Goal: Transaction & Acquisition: Purchase product/service

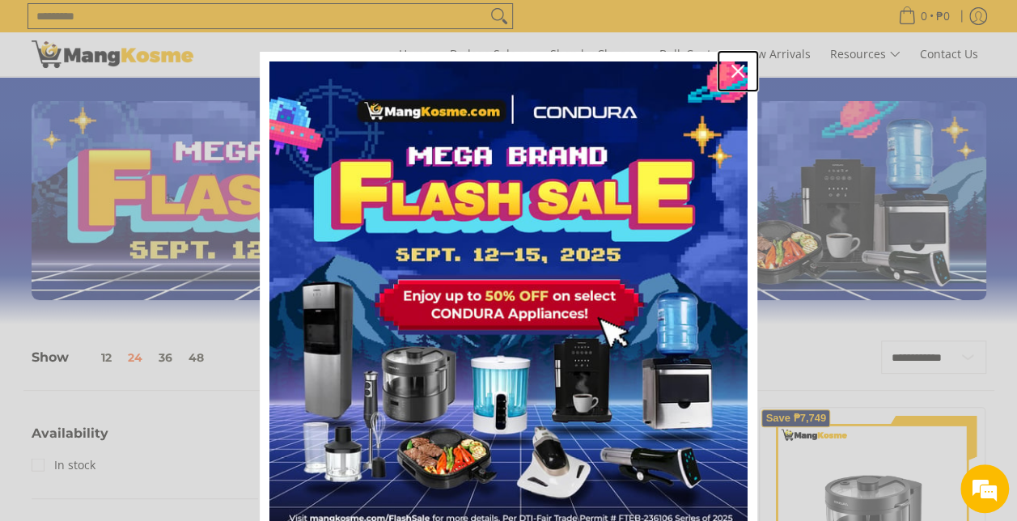
click at [732, 70] on icon "close icon" at bounding box center [738, 71] width 13 height 13
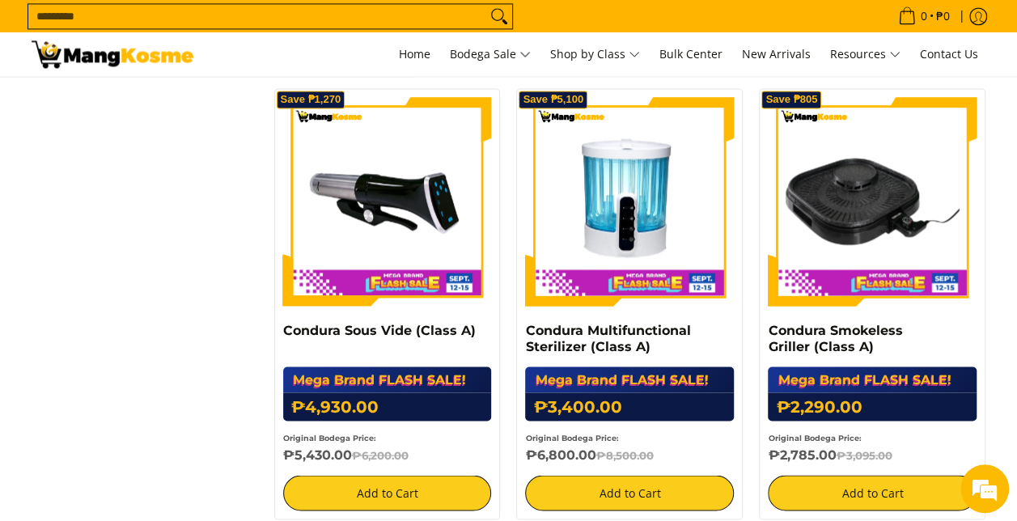
scroll to position [1264, 0]
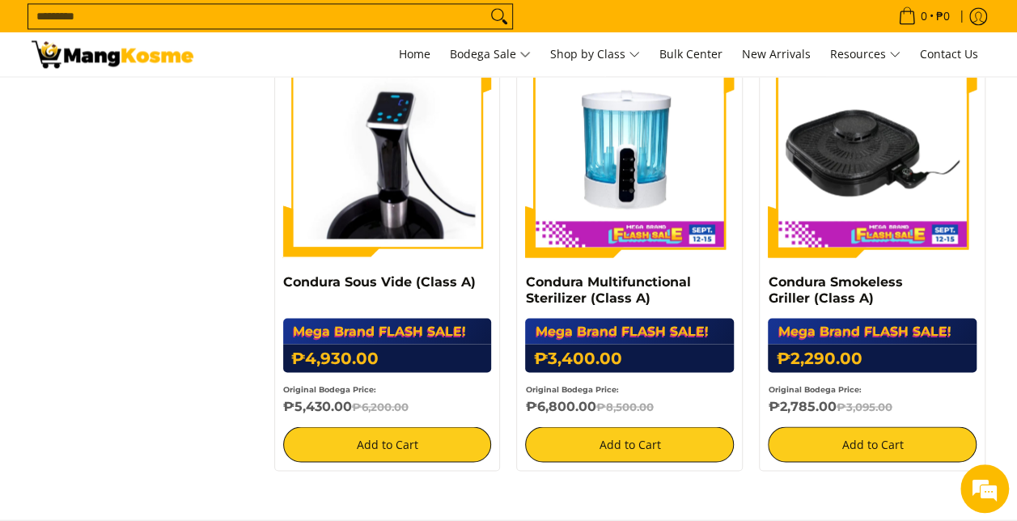
click at [309, 238] on img at bounding box center [387, 153] width 209 height 209
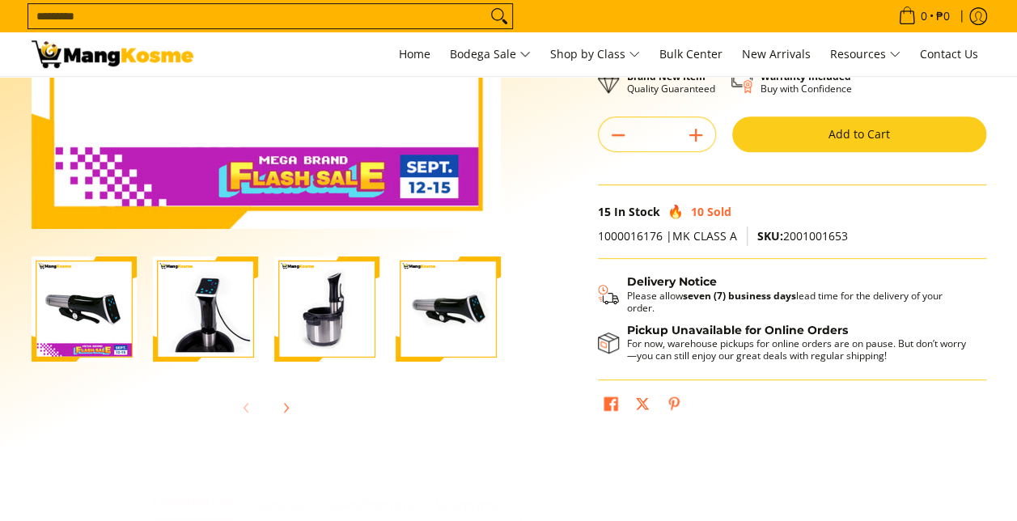
scroll to position [351, 0]
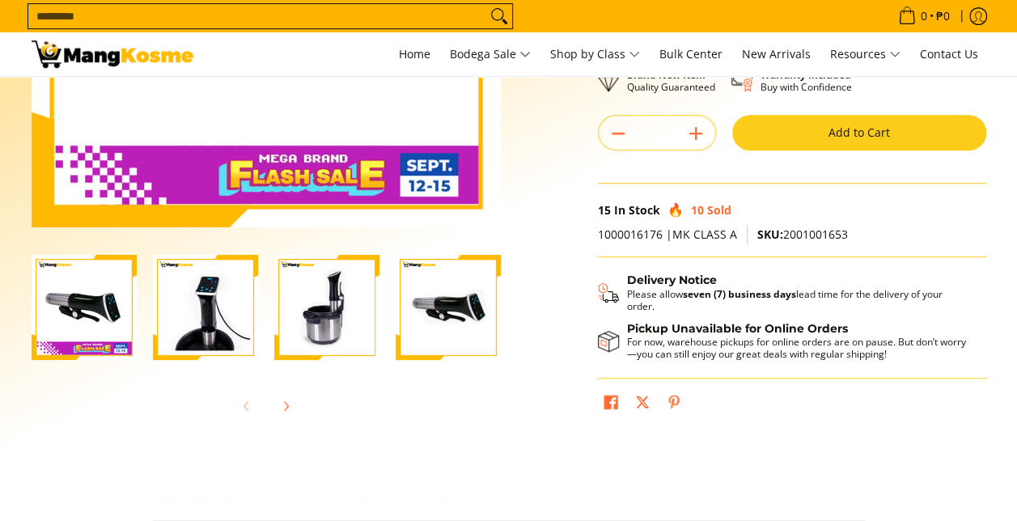
click at [446, 304] on img "Condura Sous Vide (Class A)-4" at bounding box center [448, 307] width 105 height 105
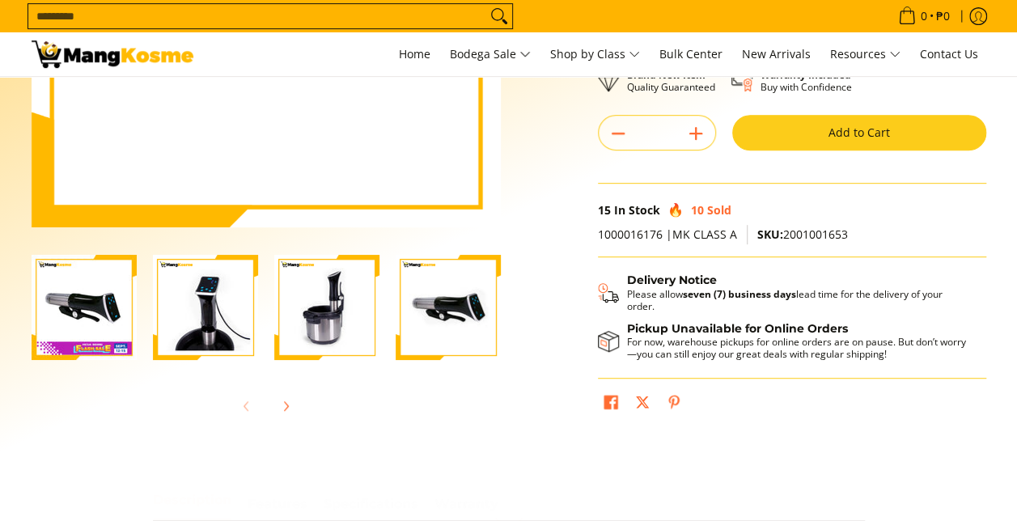
click at [316, 327] on img "Condura Sous Vide (Class A)-3" at bounding box center [326, 307] width 105 height 105
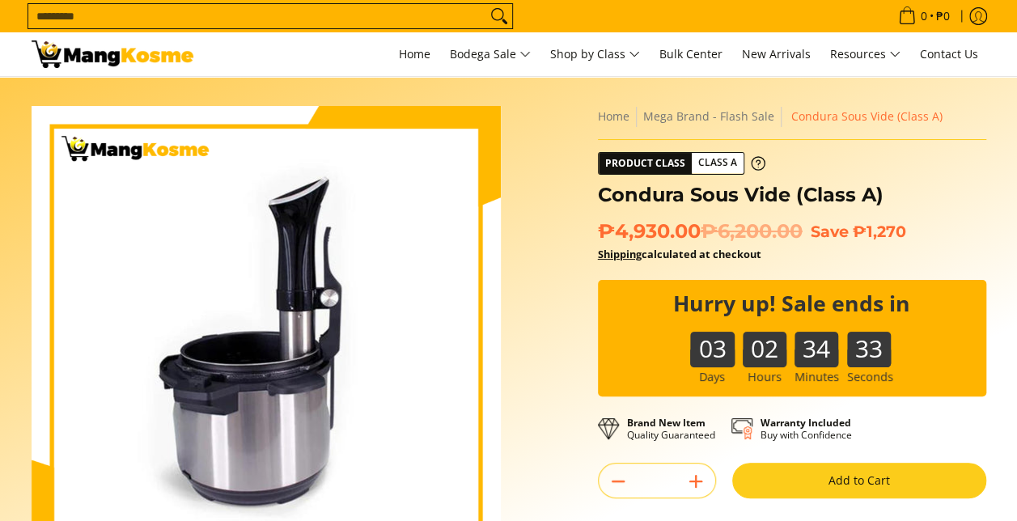
scroll to position [2, 0]
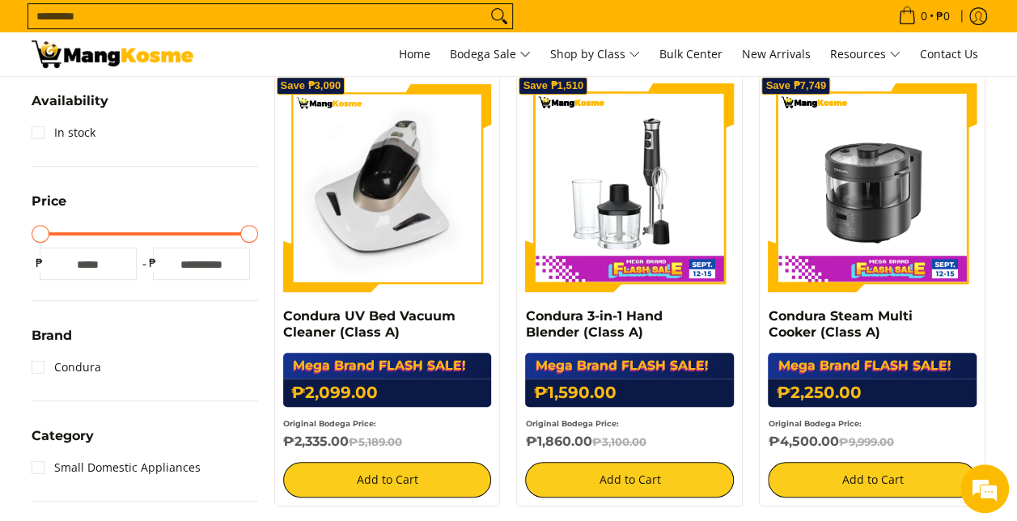
scroll to position [333, 0]
click at [392, 227] on img at bounding box center [387, 187] width 209 height 209
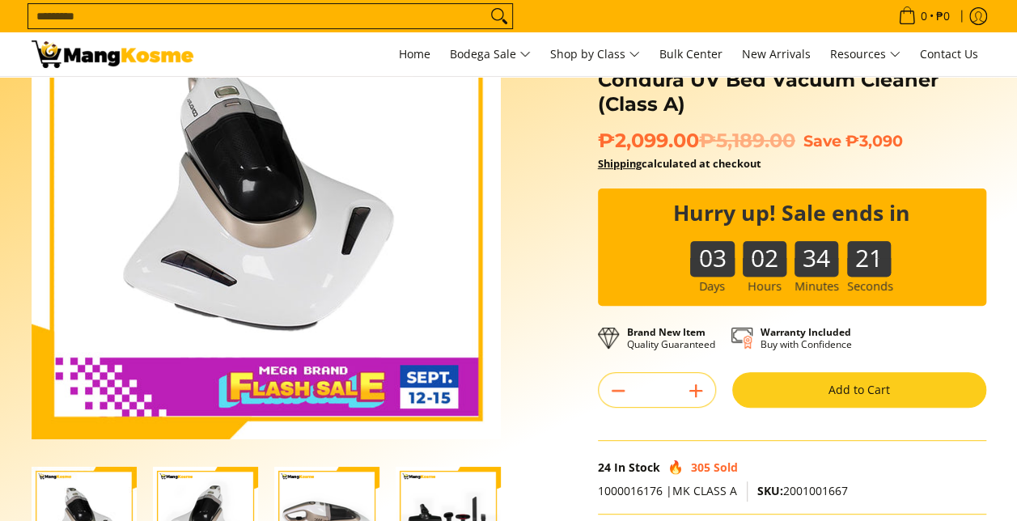
click at [457, 389] on img at bounding box center [266, 204] width 469 height 469
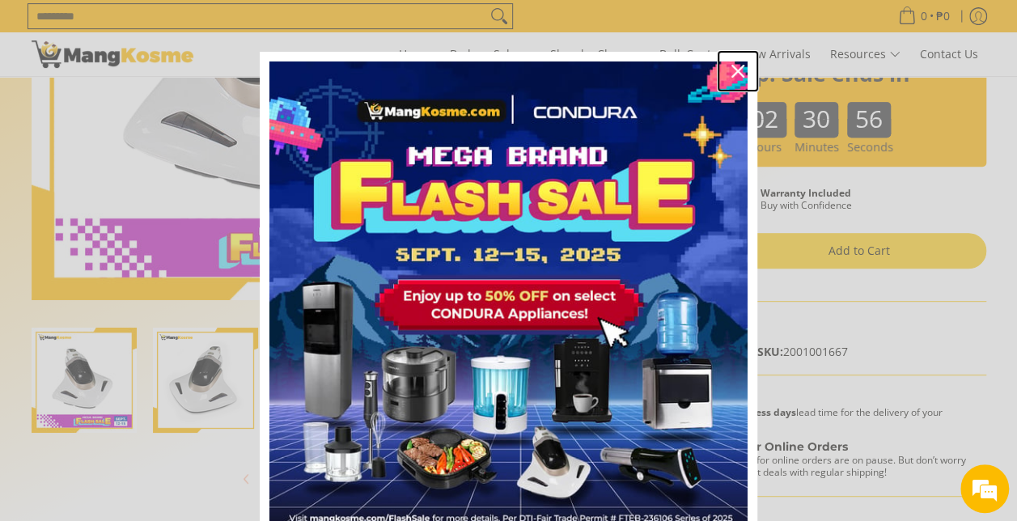
click at [732, 67] on icon "close icon" at bounding box center [738, 71] width 13 height 13
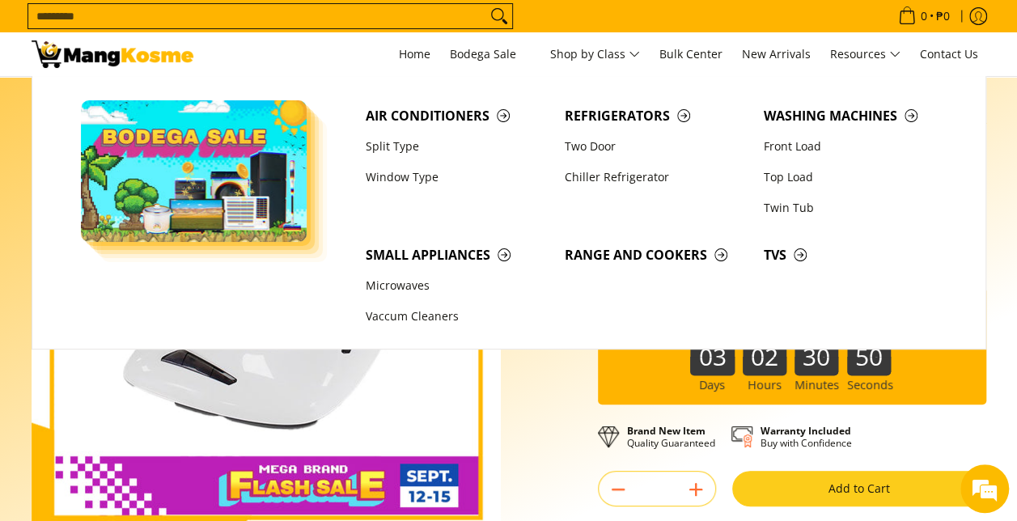
scroll to position [41, 0]
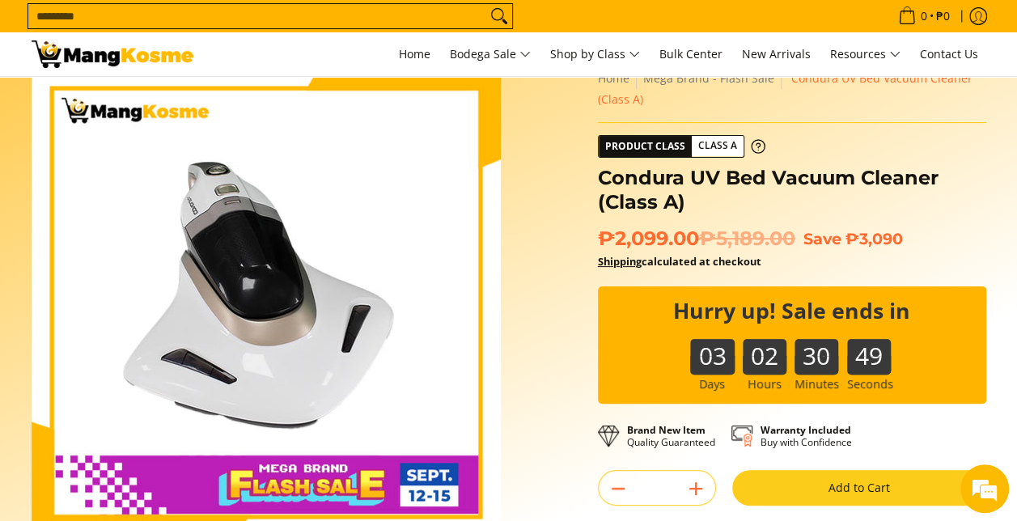
click at [520, 399] on div "Skip to Main Content Enable zoom Disable zoom Enable zoom Disable zoom Enable z…" at bounding box center [508, 432] width 971 height 728
click at [978, 18] on icon "Log in" at bounding box center [979, 16] width 18 height 18
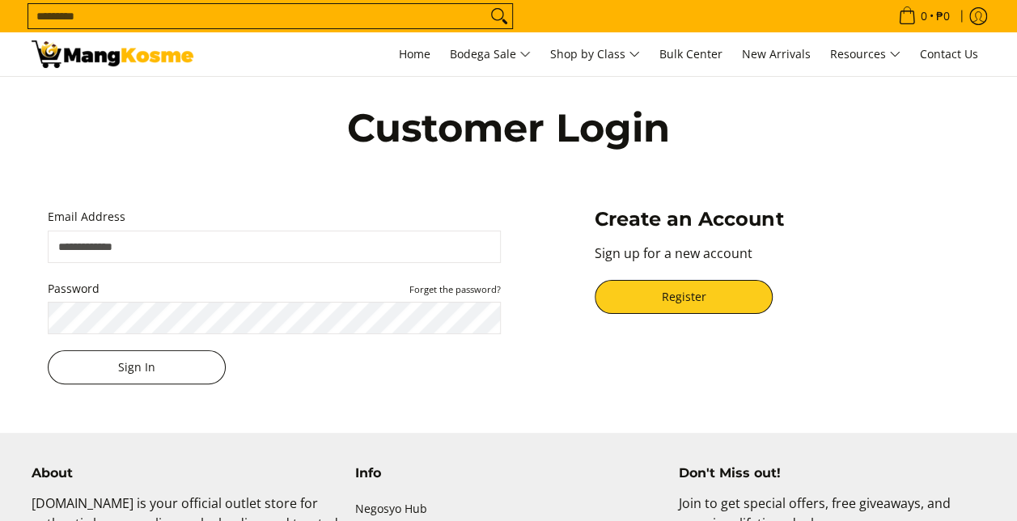
type input "**********"
click at [124, 368] on button "Sign In" at bounding box center [137, 367] width 178 height 34
